Goal: Find specific page/section: Find specific page/section

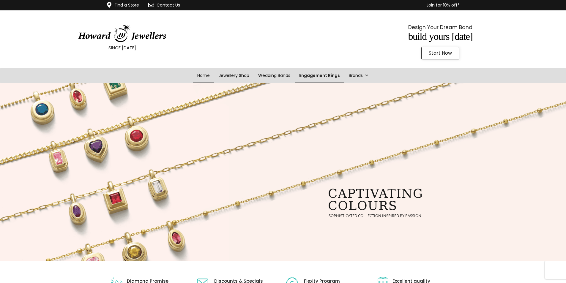
click at [320, 75] on link "Engagement Rings" at bounding box center [320, 75] width 50 height 15
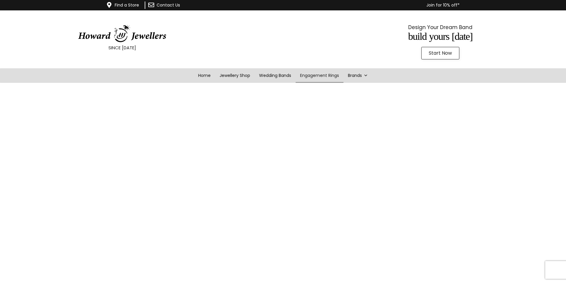
click at [125, 5] on link "Find a Store" at bounding box center [127, 5] width 24 height 6
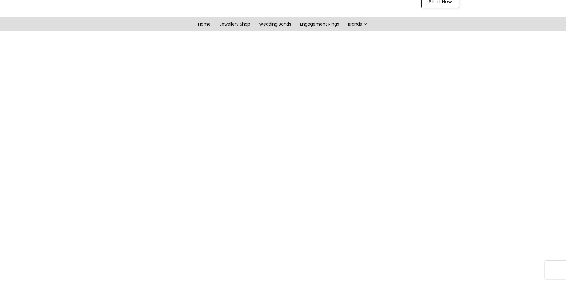
scroll to position [59, 0]
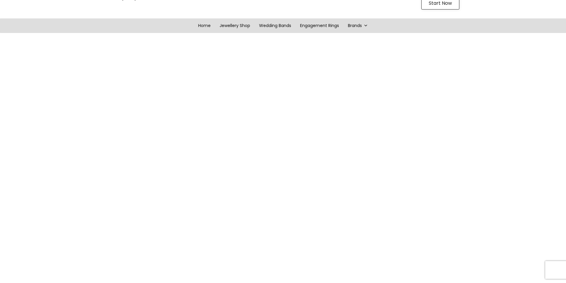
scroll to position [0, 0]
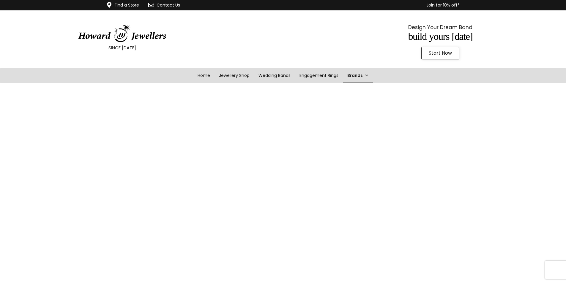
click at [361, 75] on link "Brands" at bounding box center [358, 75] width 30 height 15
click at [318, 74] on link "Engagement Rings" at bounding box center [320, 75] width 50 height 15
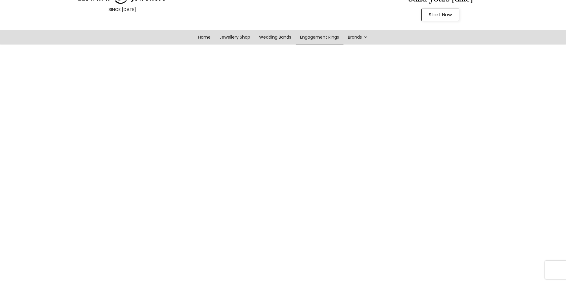
scroll to position [32, 0]
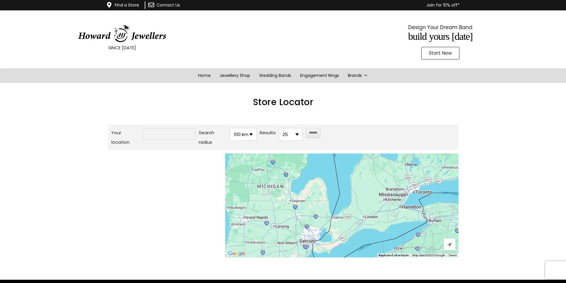
drag, startPoint x: 141, startPoint y: 133, endPoint x: 147, endPoint y: 133, distance: 5.9
click at [141, 133] on div "Your location" at bounding box center [153, 137] width 84 height 19
click at [158, 132] on input "Your location" at bounding box center [169, 134] width 53 height 12
type input "*******"
click at [306, 128] on input "******" at bounding box center [313, 133] width 15 height 10
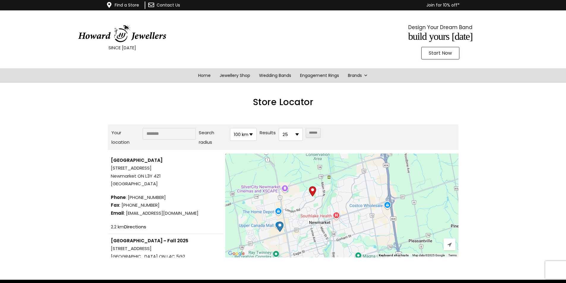
drag, startPoint x: 266, startPoint y: 218, endPoint x: 302, endPoint y: 219, distance: 35.7
click at [306, 203] on div at bounding box center [341, 206] width 233 height 104
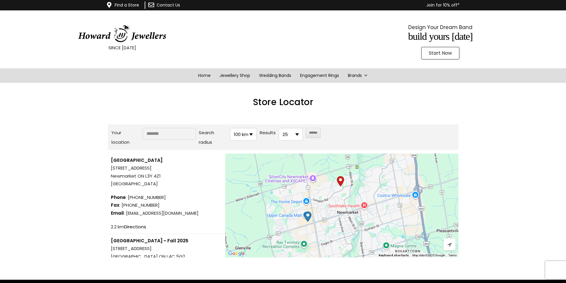
click at [309, 218] on img "Upper Canada Mall" at bounding box center [308, 216] width 12 height 15
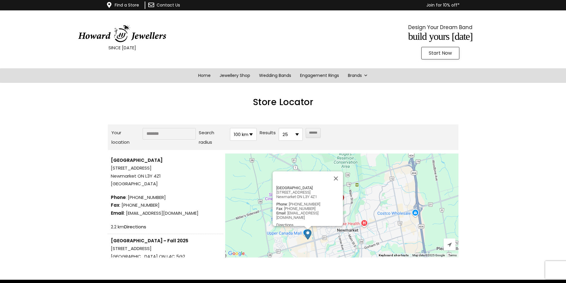
click at [135, 183] on span "Canada" at bounding box center [166, 184] width 110 height 8
click at [127, 158] on strong "Upper Canada Mall" at bounding box center [137, 160] width 52 height 6
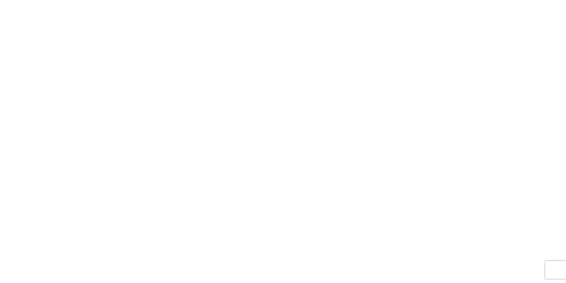
scroll to position [86, 0]
